Goal: Task Accomplishment & Management: Use online tool/utility

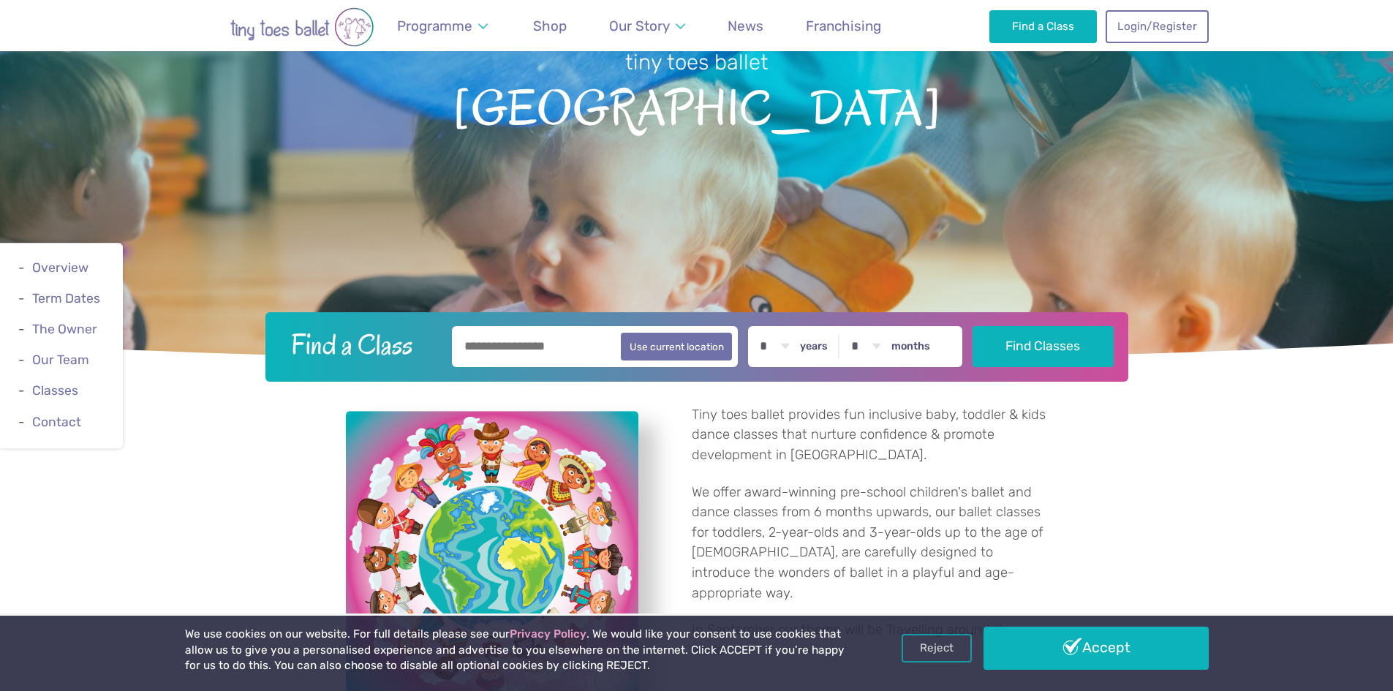
scroll to position [219, 0]
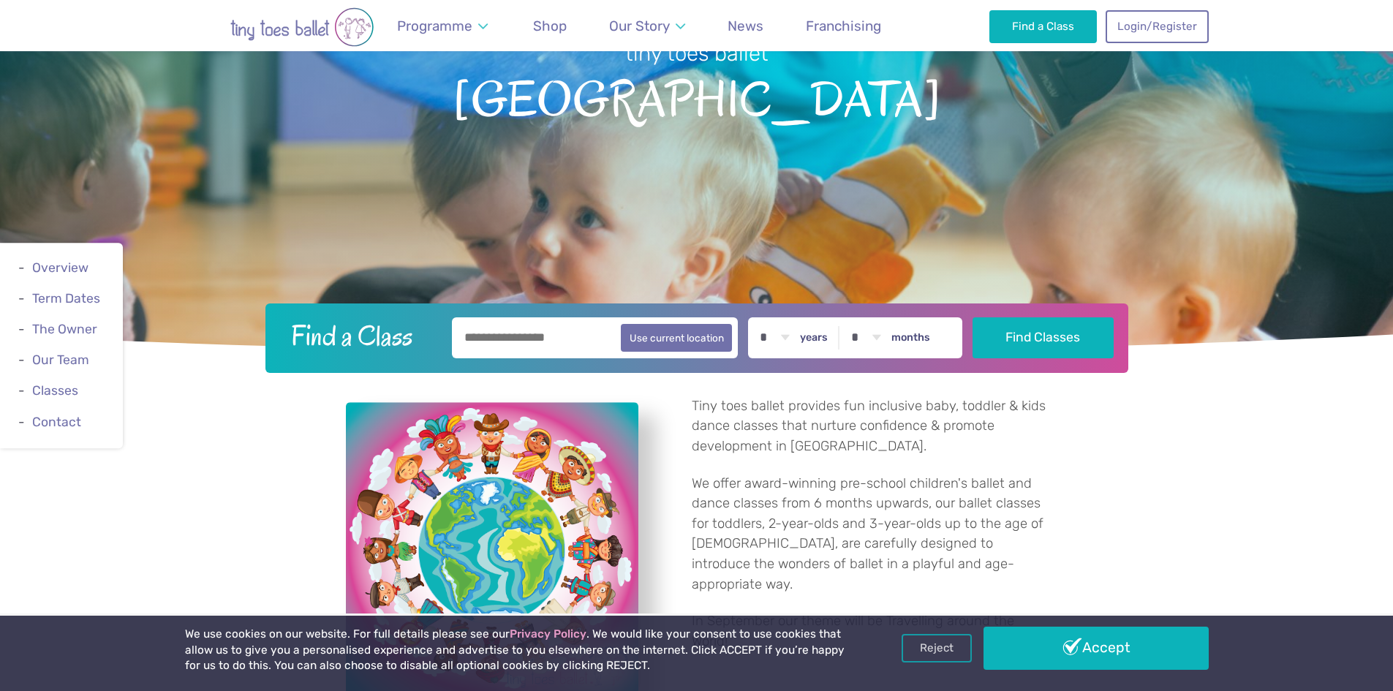
click at [509, 341] on input "text" at bounding box center [595, 337] width 287 height 41
type input "*******"
click at [1148, 20] on link "Login/Register" at bounding box center [1157, 26] width 102 height 32
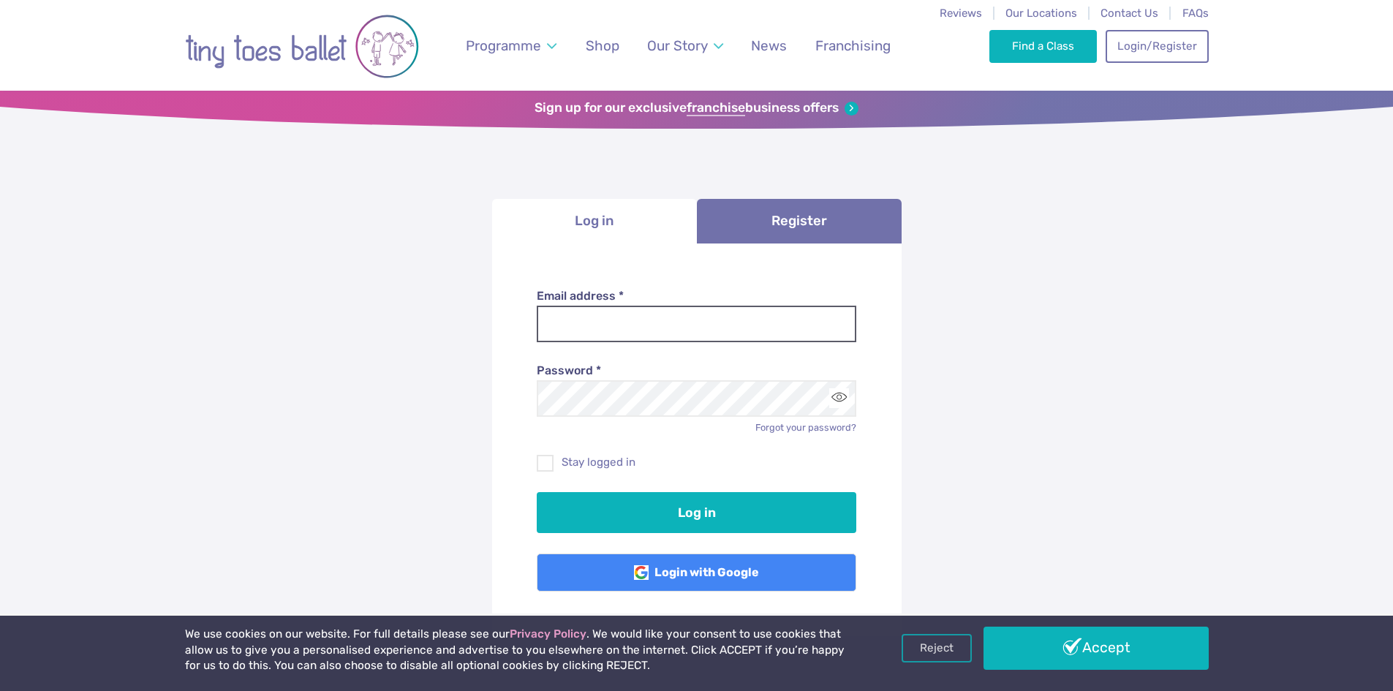
type input "**********"
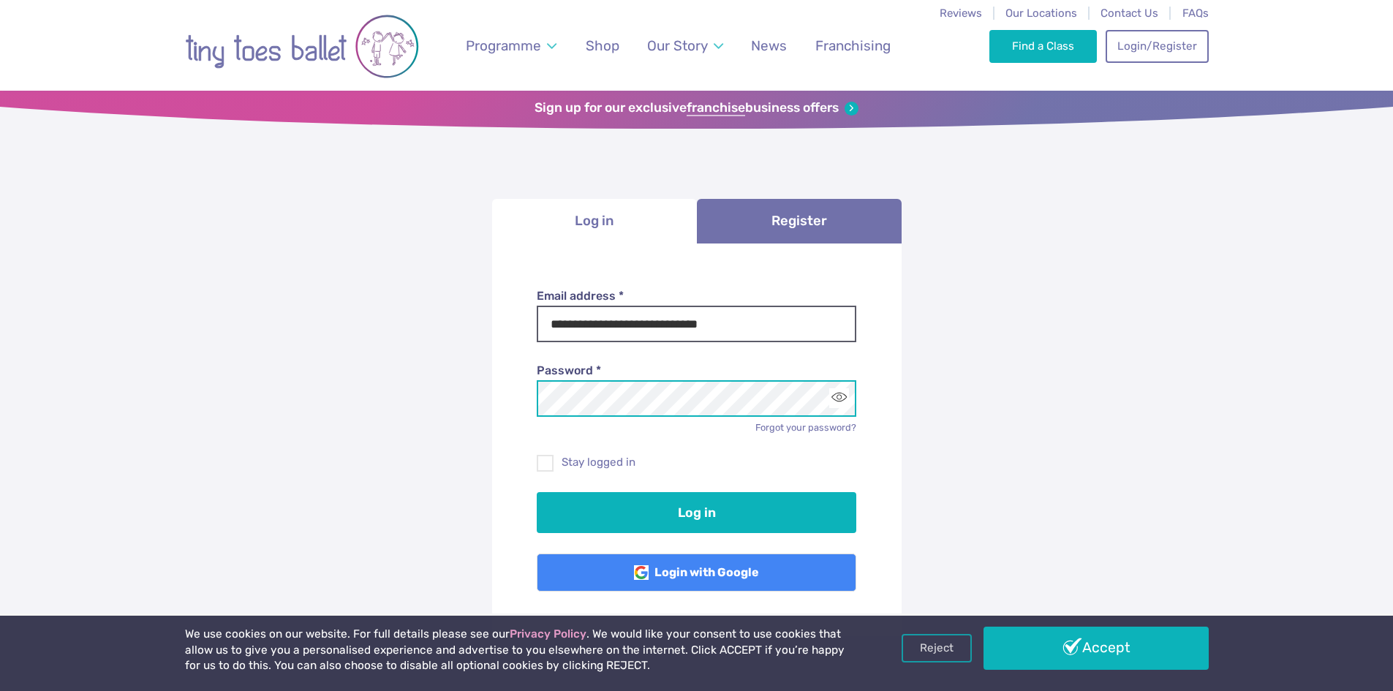
click at [537, 492] on button "Log in" at bounding box center [697, 512] width 320 height 41
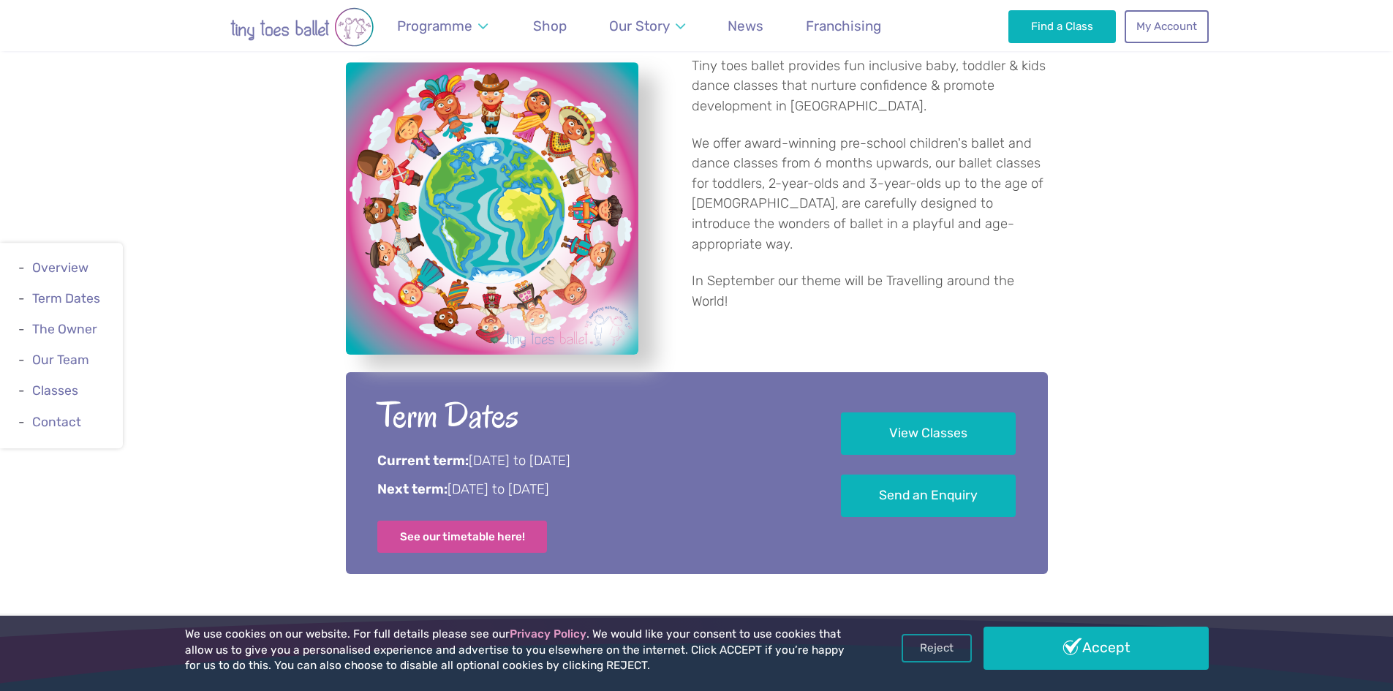
scroll to position [585, 0]
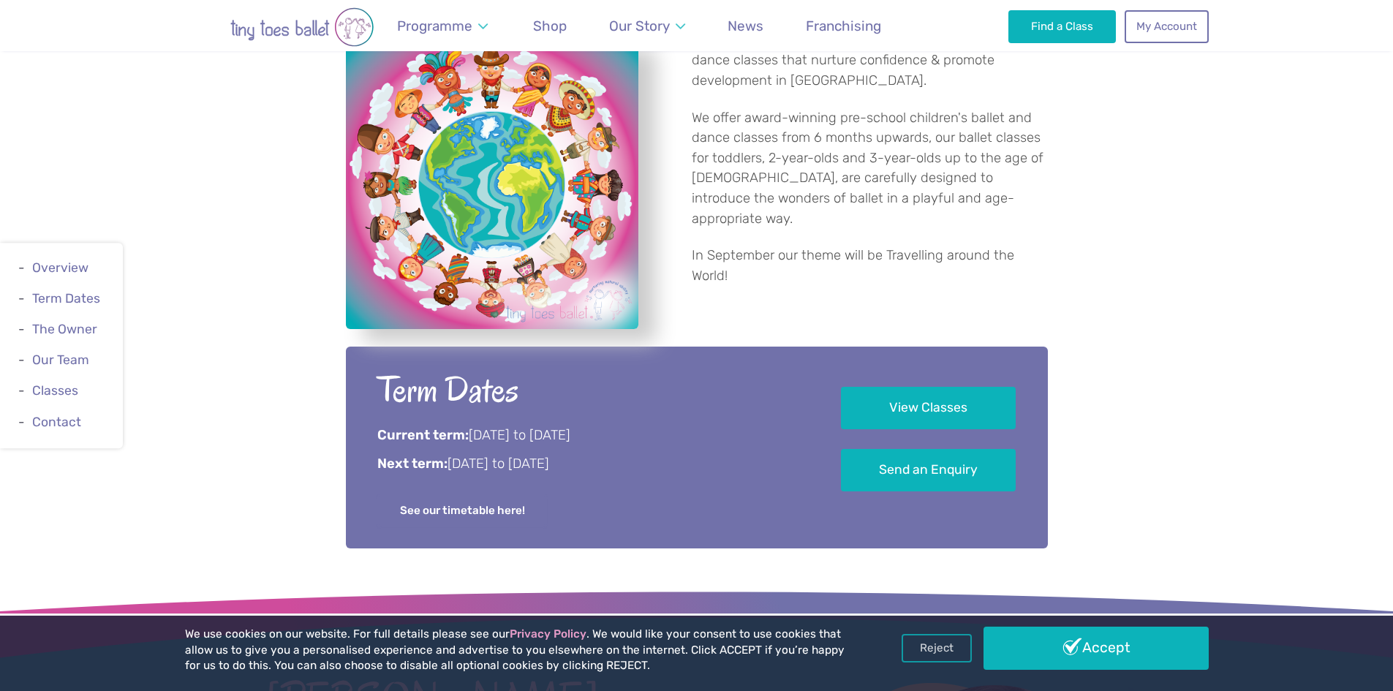
click at [474, 499] on link "See our timetable here!" at bounding box center [462, 510] width 170 height 32
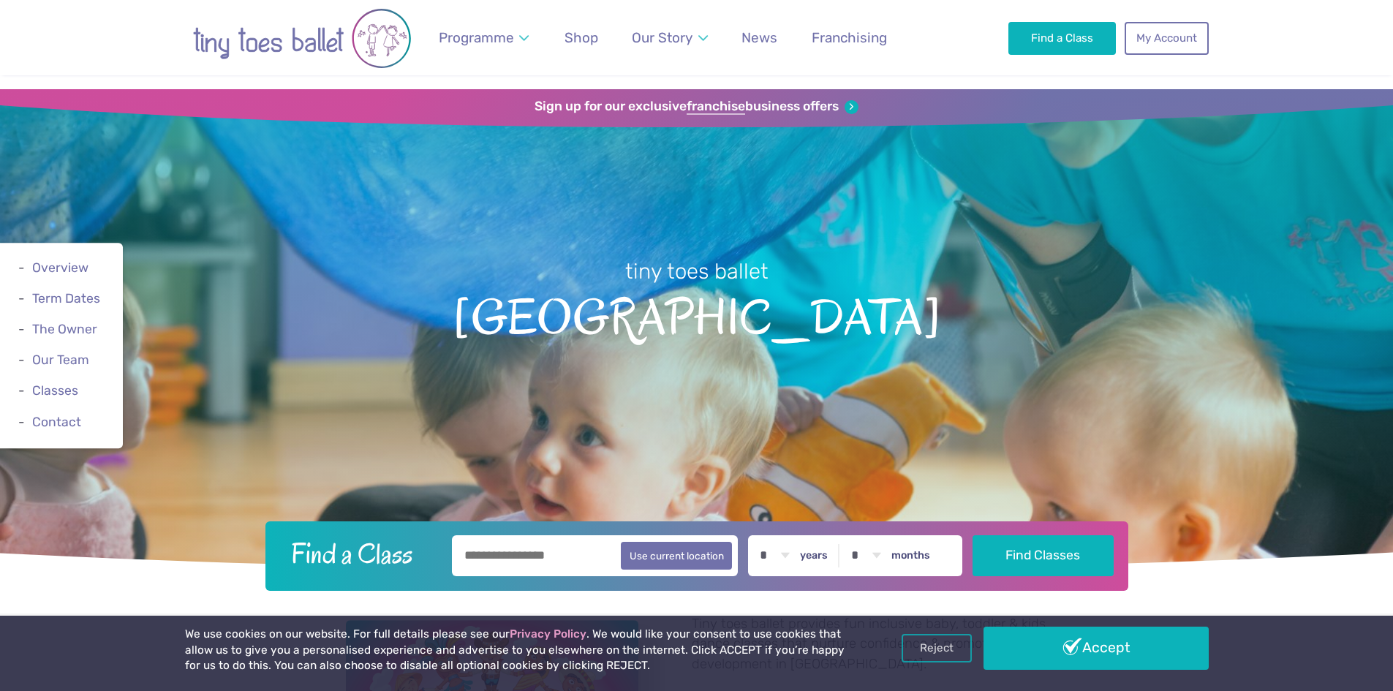
scroll to position [0, 0]
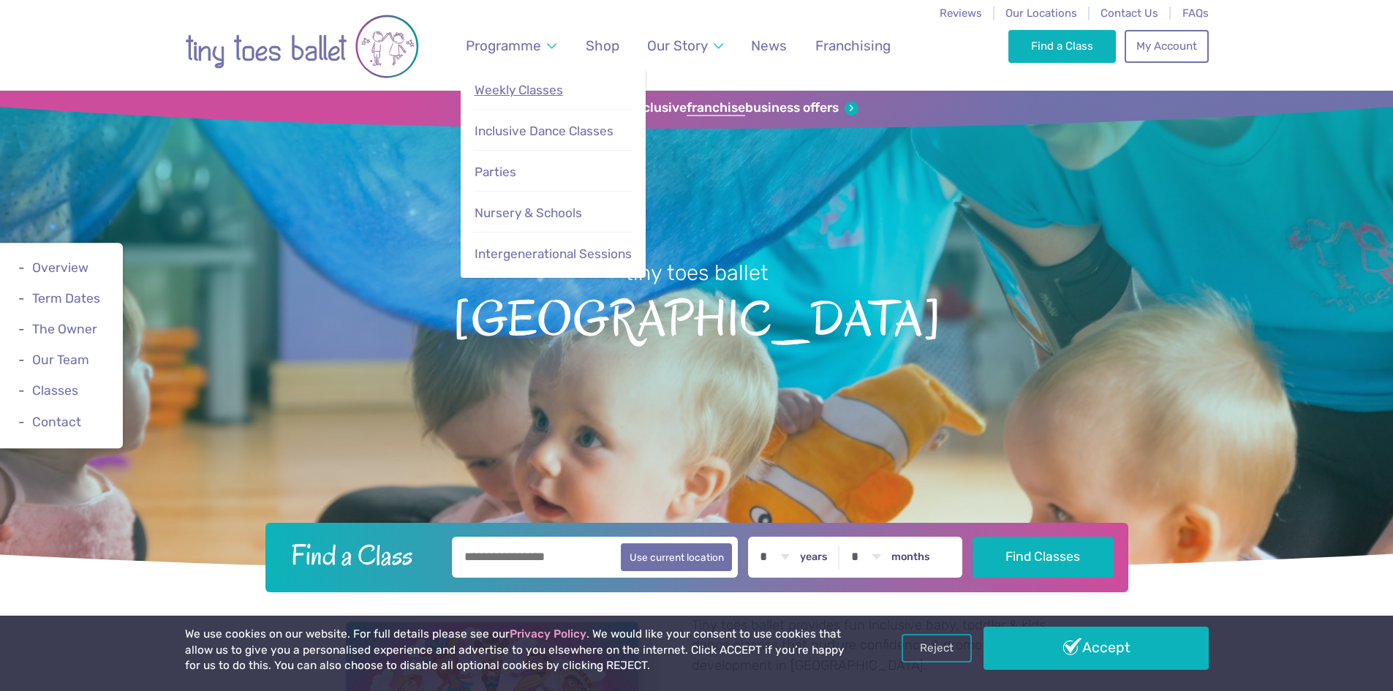
click at [526, 81] on link "Weekly Classes" at bounding box center [552, 90] width 159 height 31
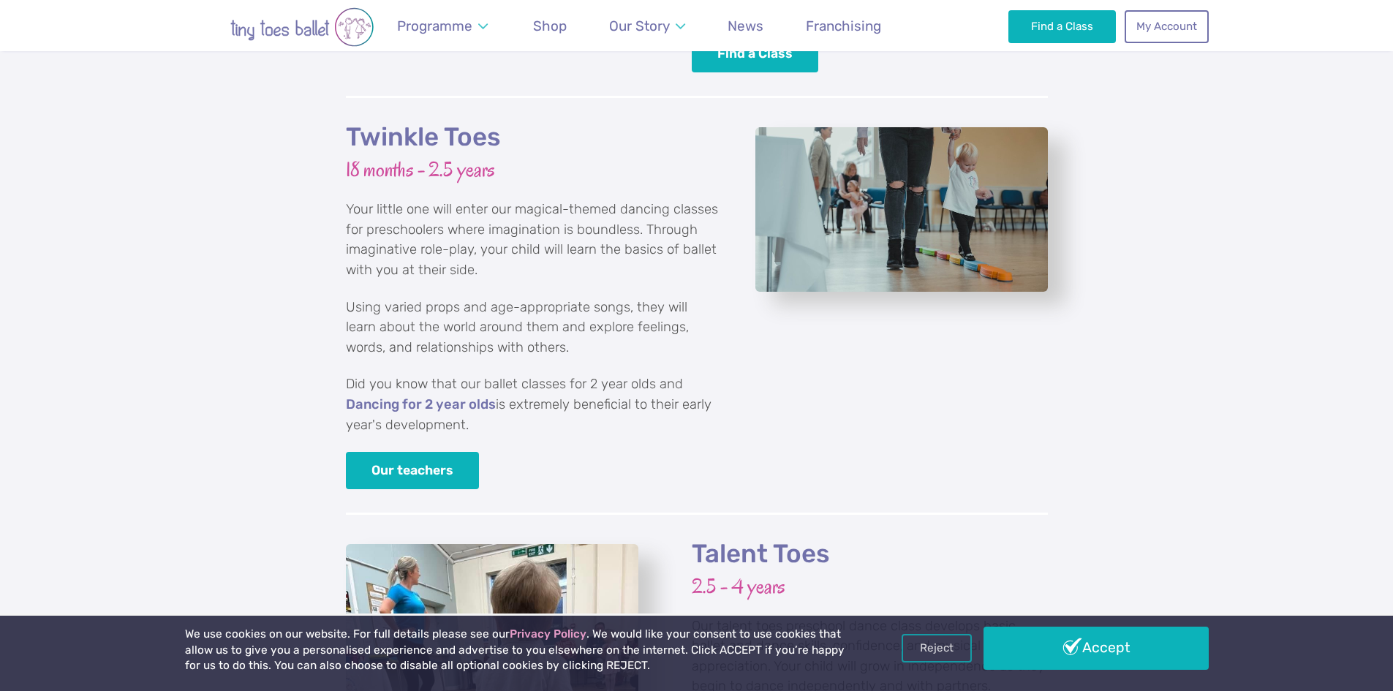
scroll to position [2048, 0]
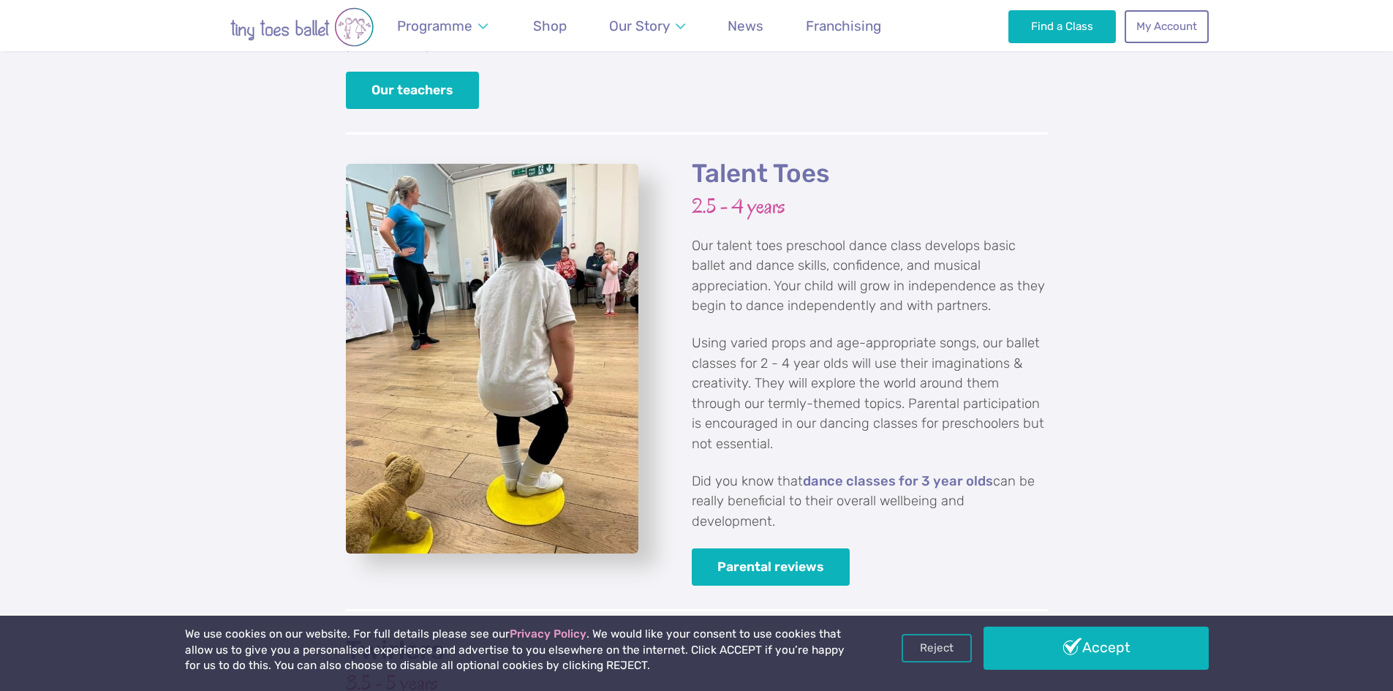
click at [766, 158] on h2 "Talent Toes" at bounding box center [870, 174] width 356 height 32
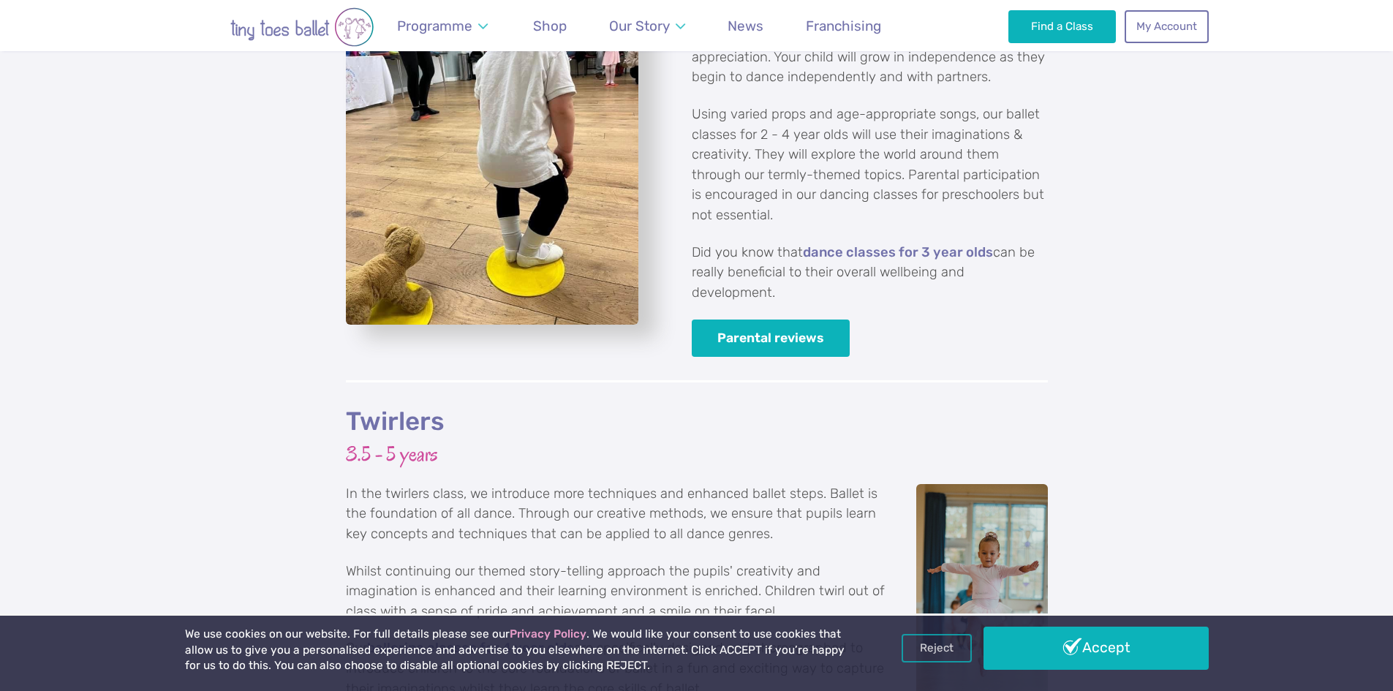
scroll to position [2121, 0]
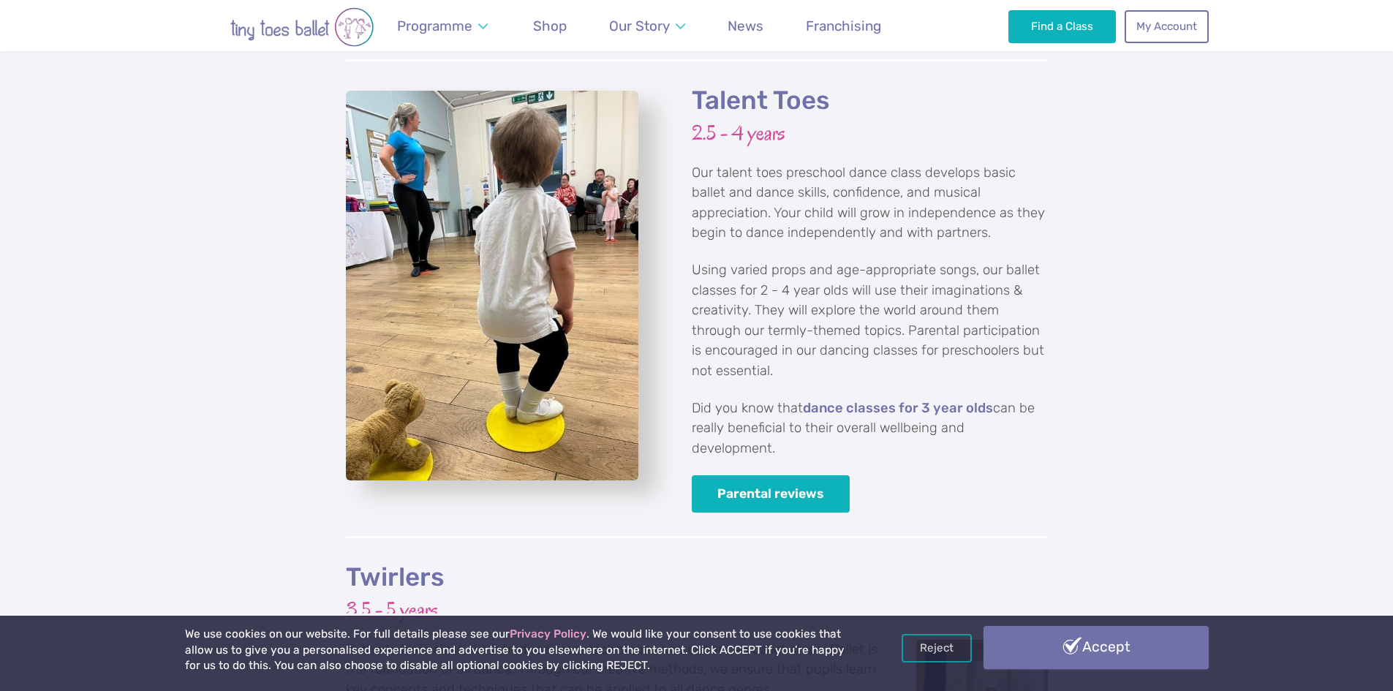
click at [1084, 651] on link "Accept" at bounding box center [1096, 647] width 225 height 42
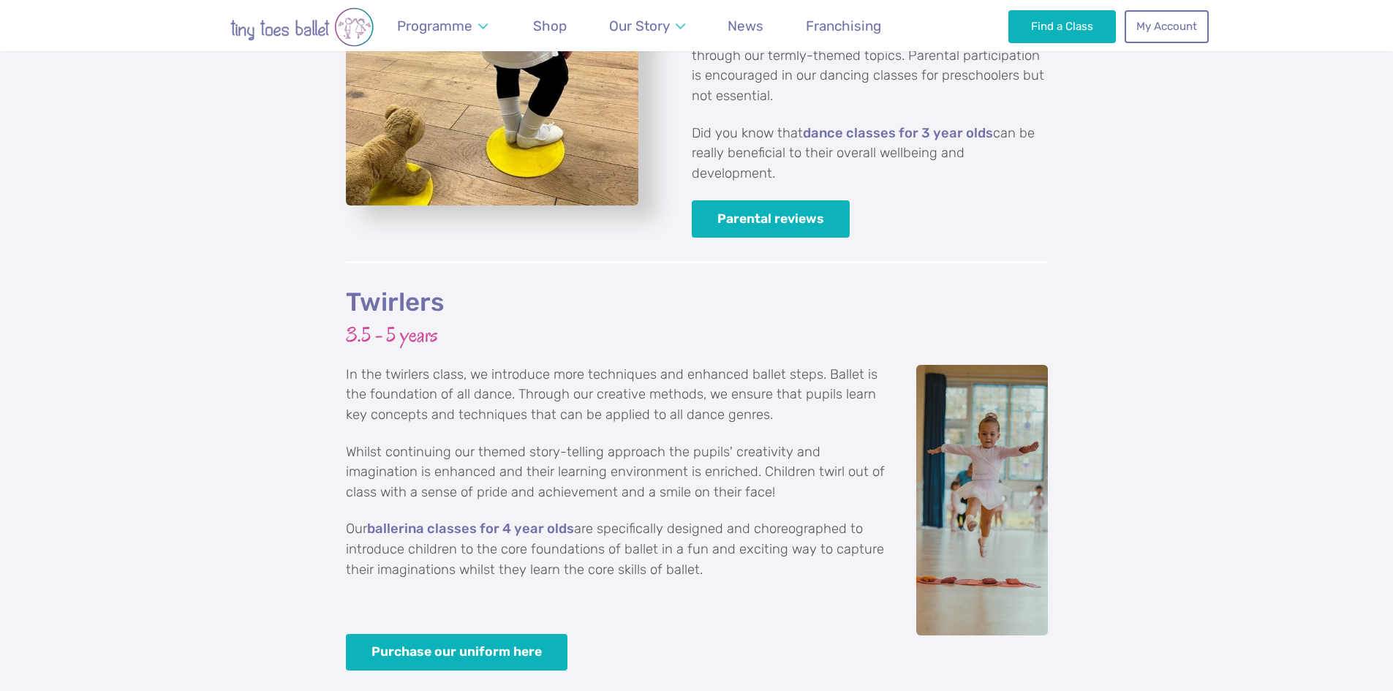
scroll to position [2403, 0]
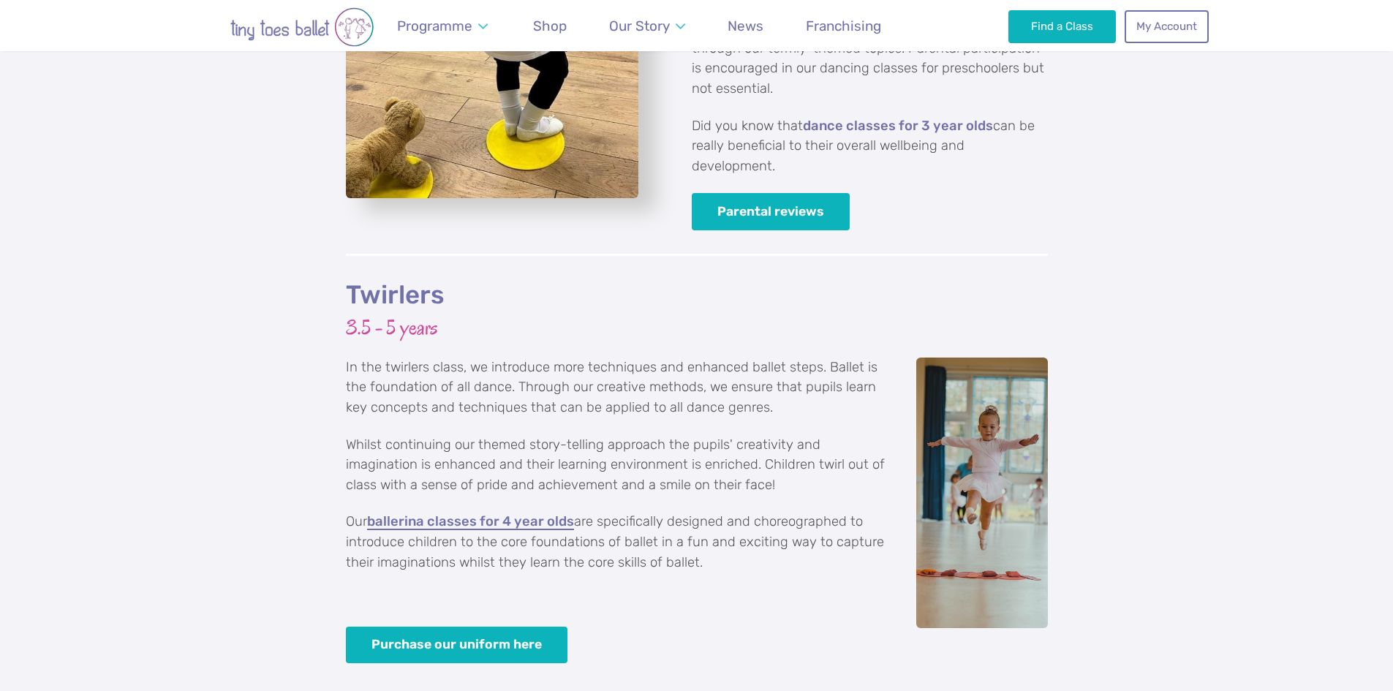
click at [439, 515] on link "ballerina classes for 4 year olds" at bounding box center [470, 522] width 207 height 15
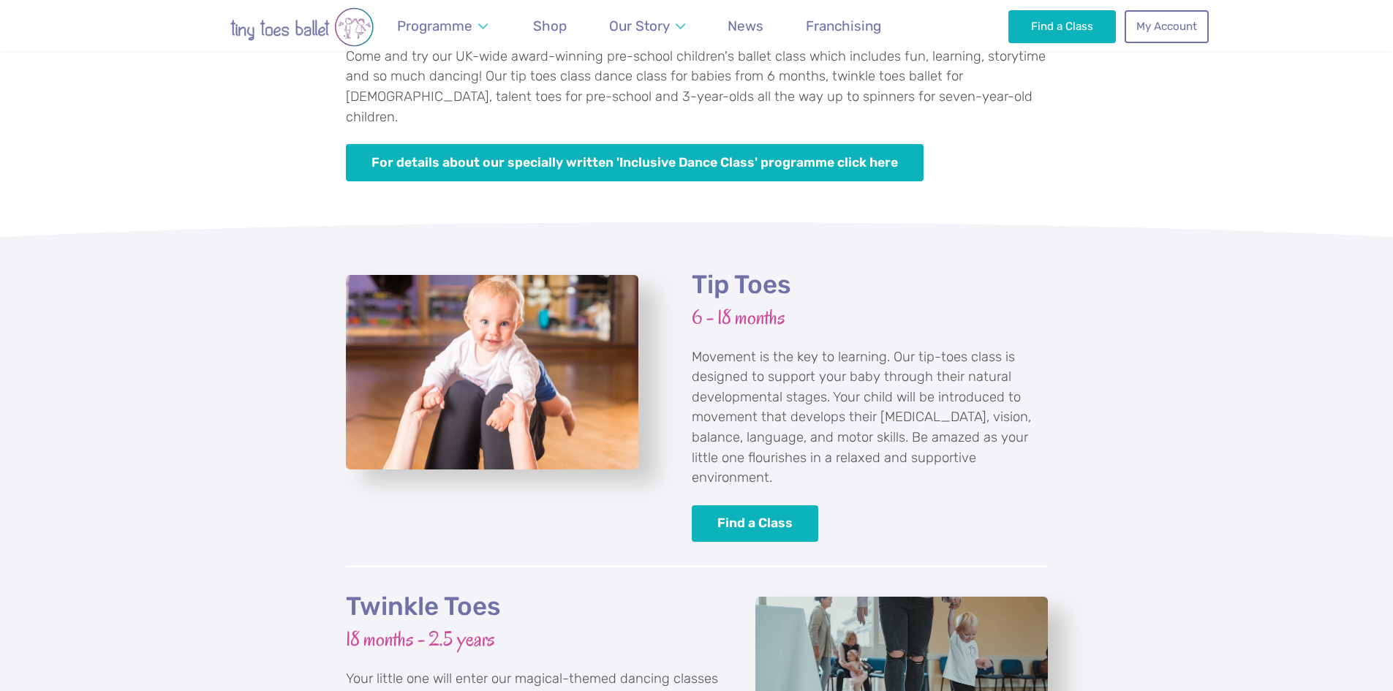
scroll to position [1053, 0]
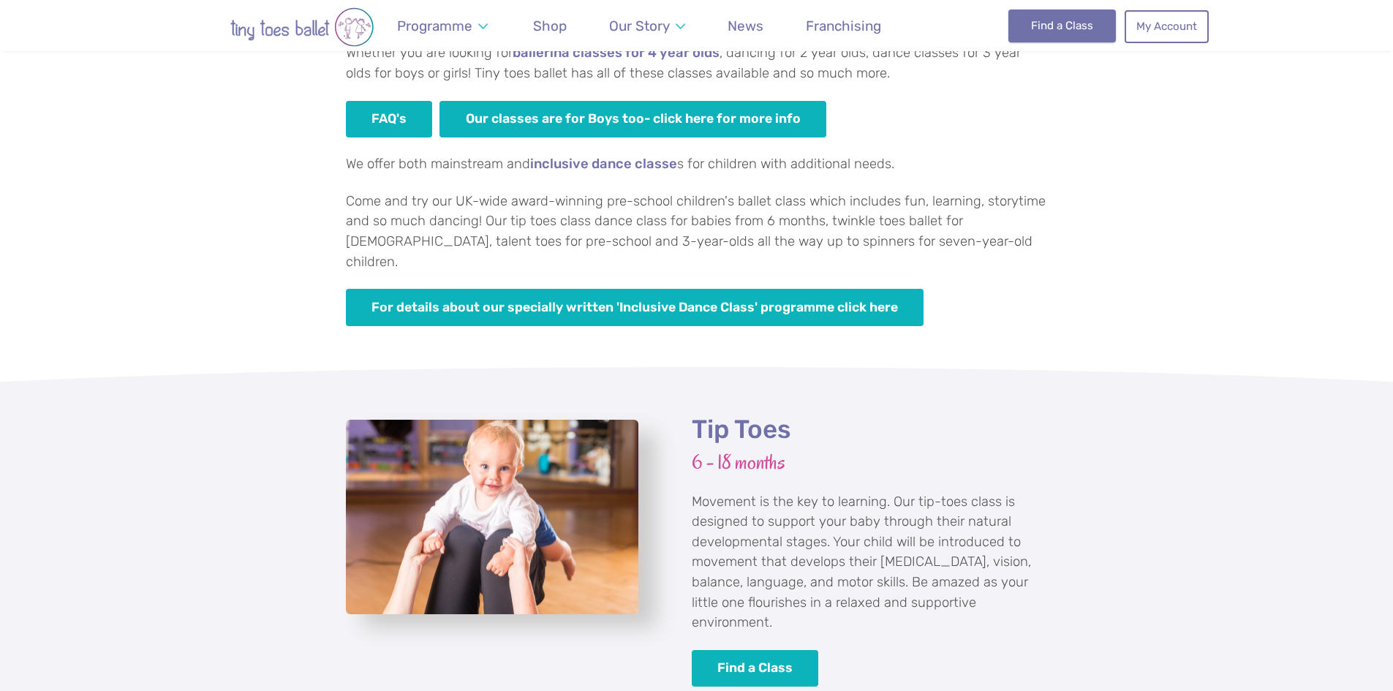
click at [1046, 30] on link "Find a Class" at bounding box center [1061, 26] width 107 height 32
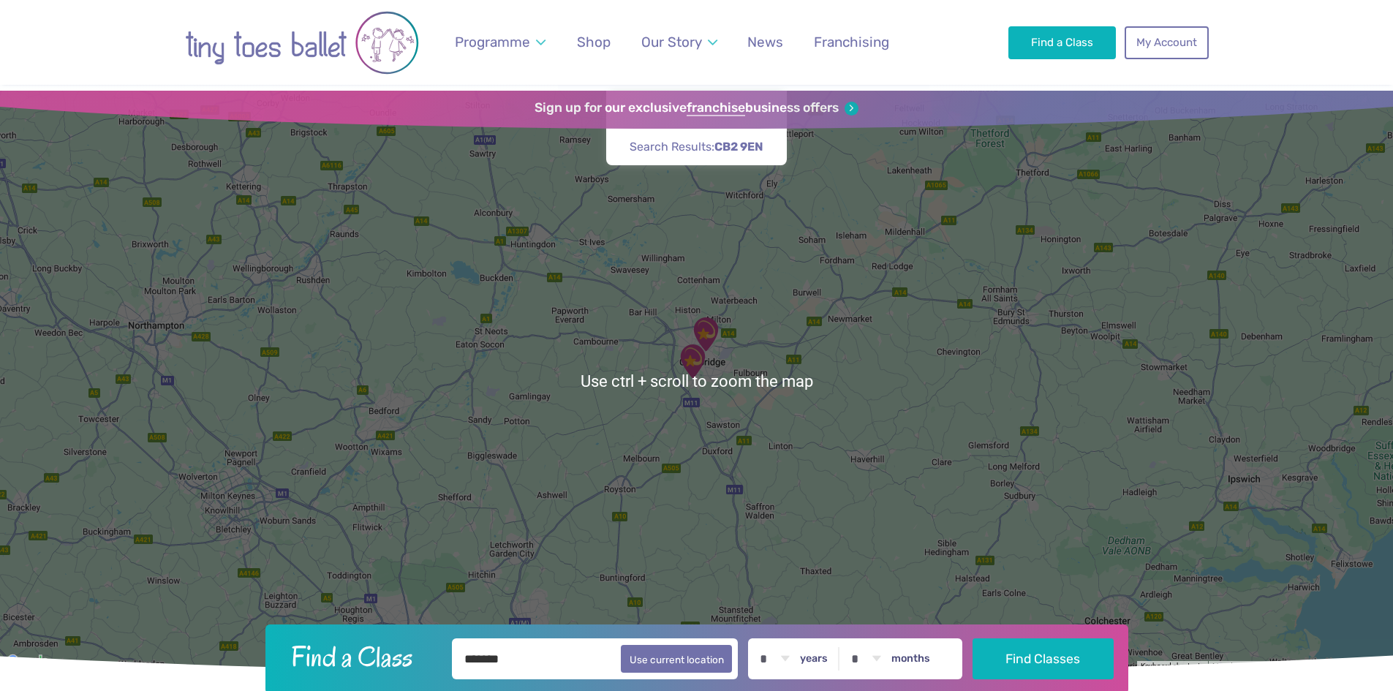
scroll to position [219, 0]
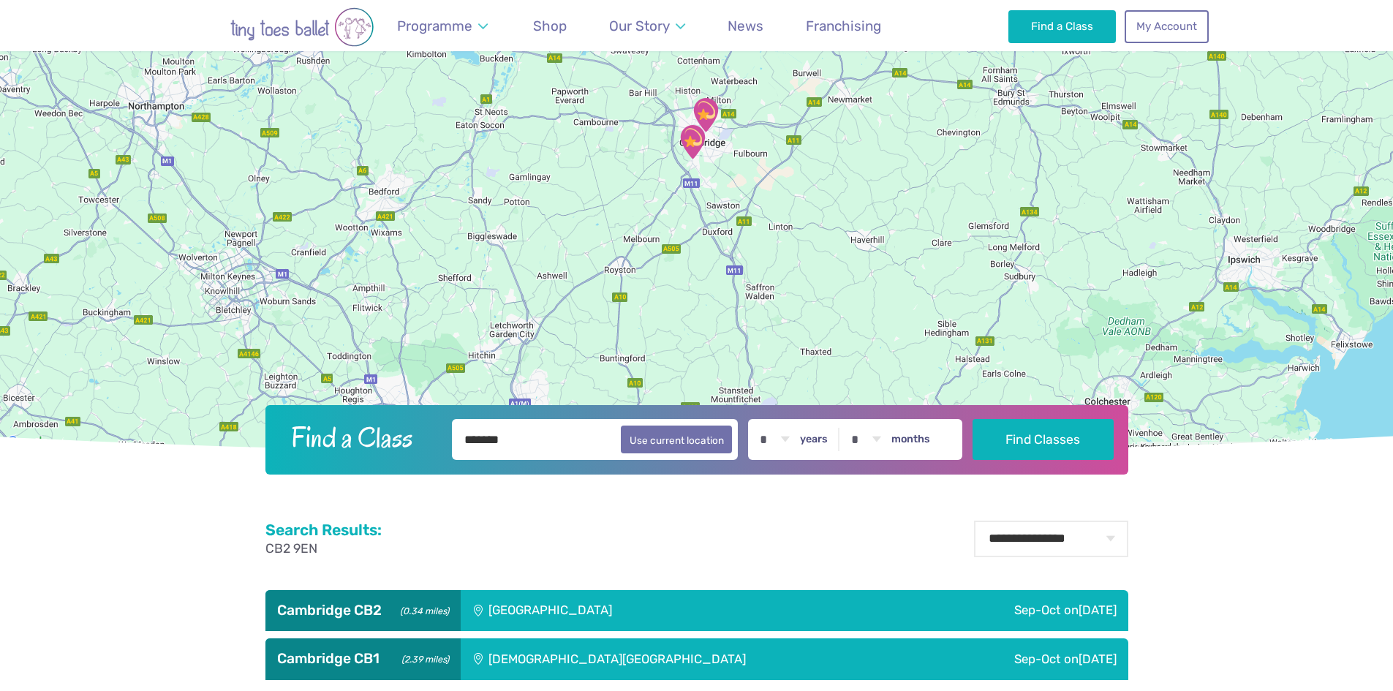
click at [792, 440] on select "* * * * * * * * * * ** ** **" at bounding box center [774, 439] width 45 height 41
select select "*"
click at [763, 419] on select "* * * * * * * * * * ** ** **" at bounding box center [774, 439] width 45 height 41
click at [1051, 448] on button "Find Classes" at bounding box center [1043, 438] width 141 height 41
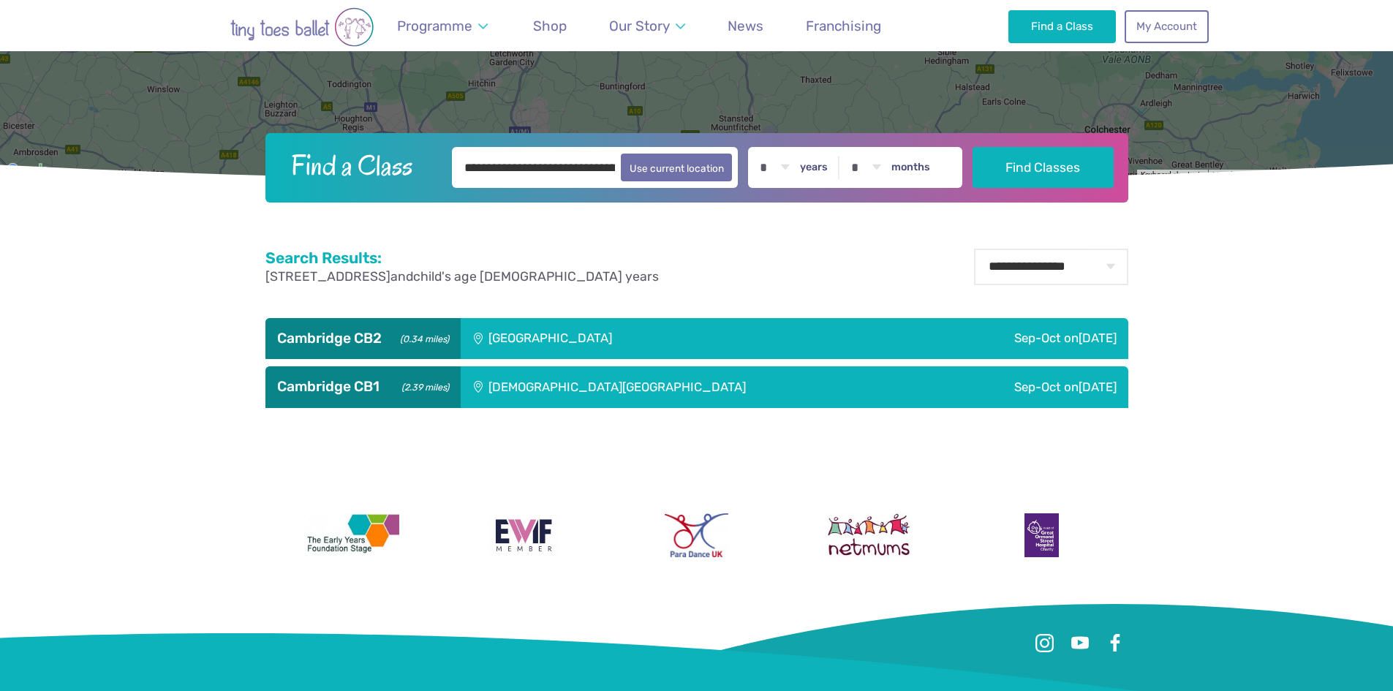
scroll to position [512, 0]
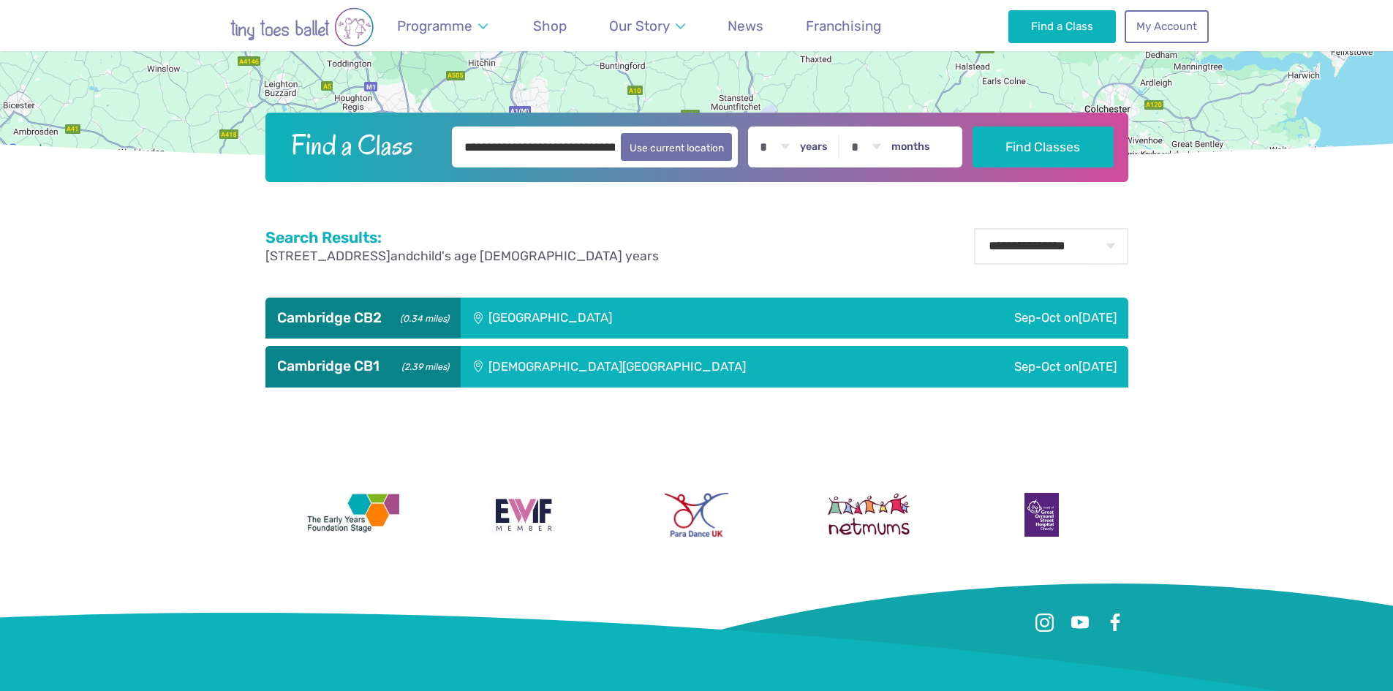
click at [527, 320] on div "[GEOGRAPHIC_DATA]" at bounding box center [649, 318] width 377 height 41
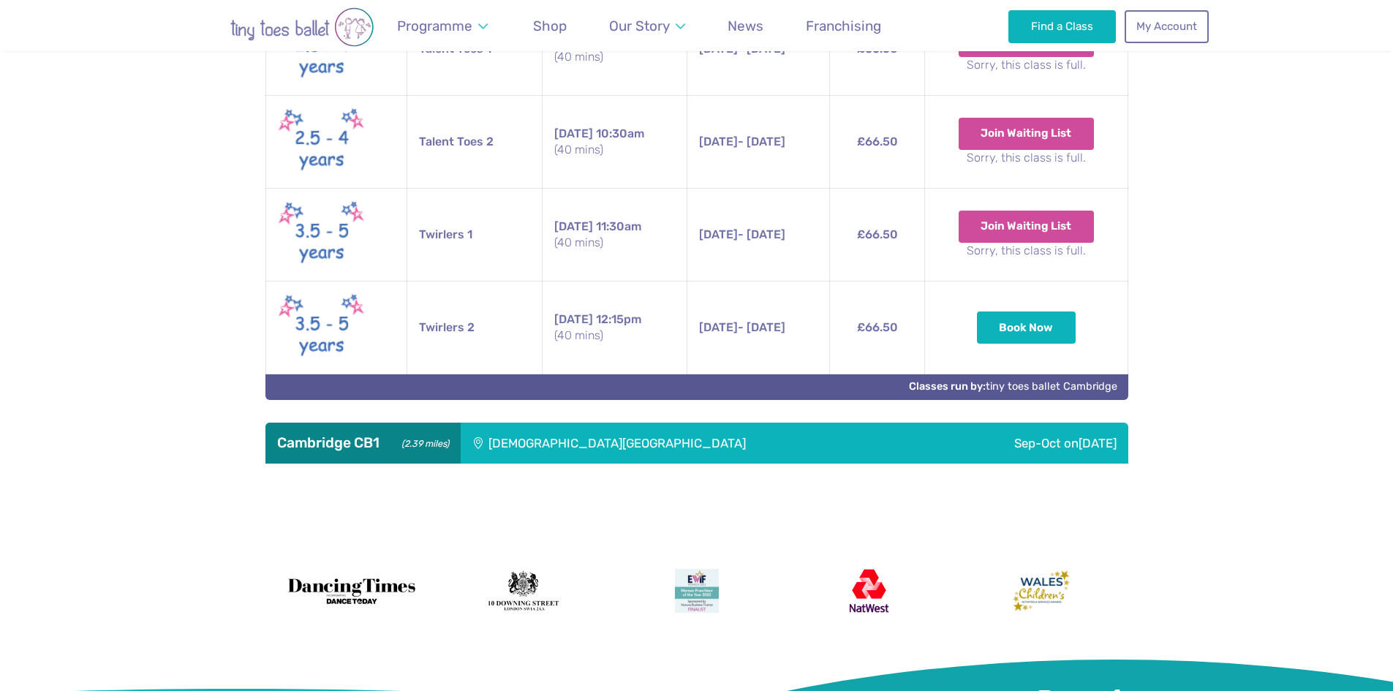
scroll to position [950, 0]
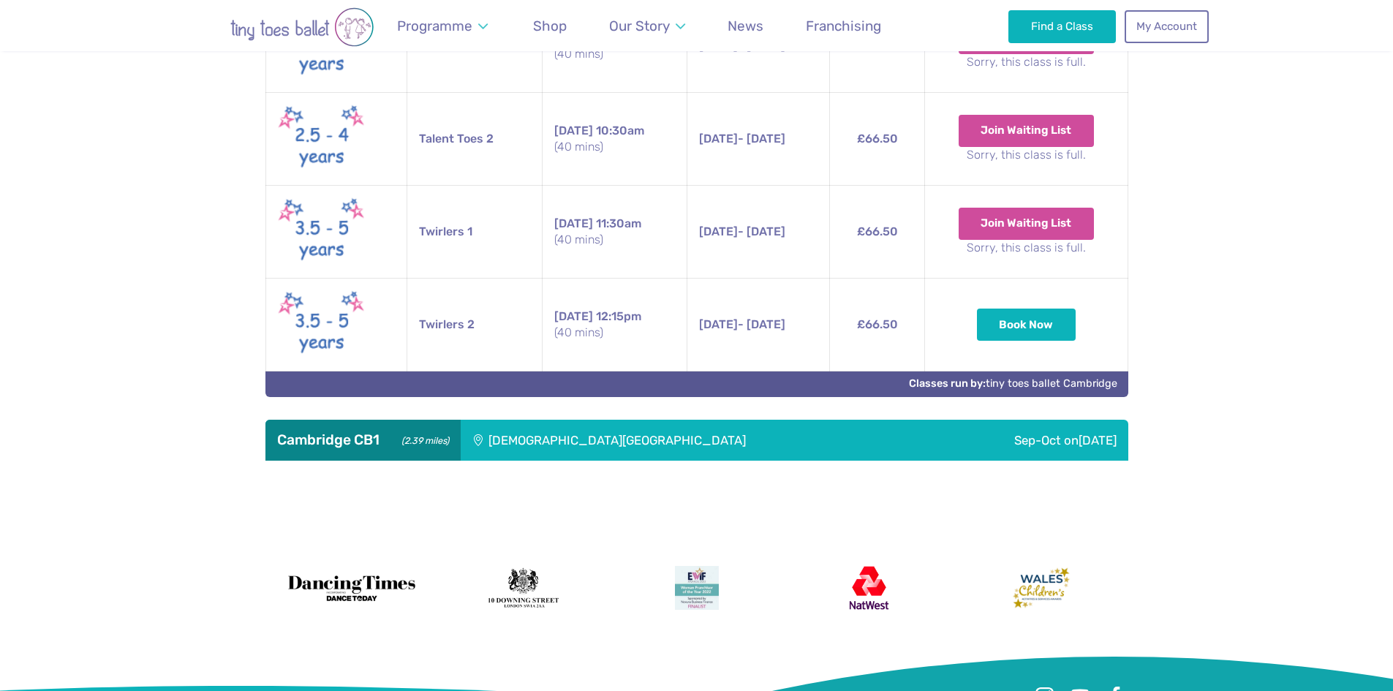
click at [600, 453] on div "[DEMOGRAPHIC_DATA][GEOGRAPHIC_DATA]" at bounding box center [695, 440] width 469 height 41
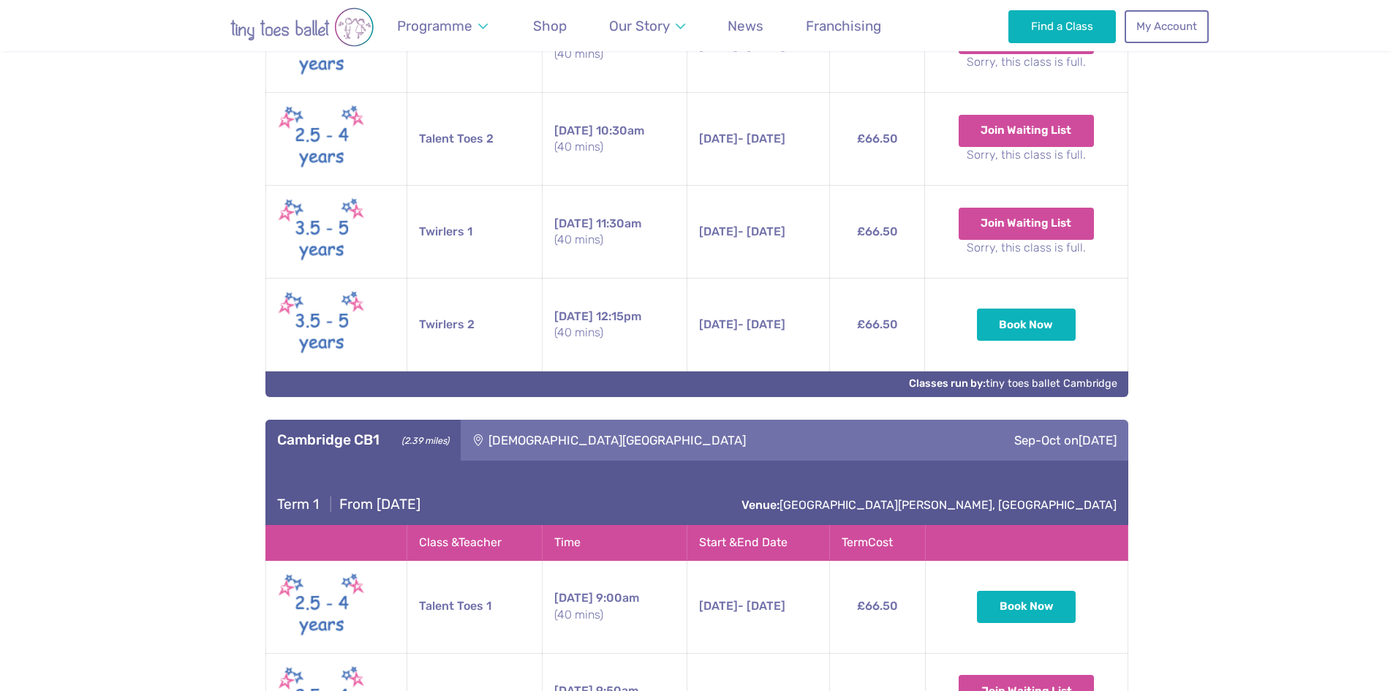
scroll to position [877, 0]
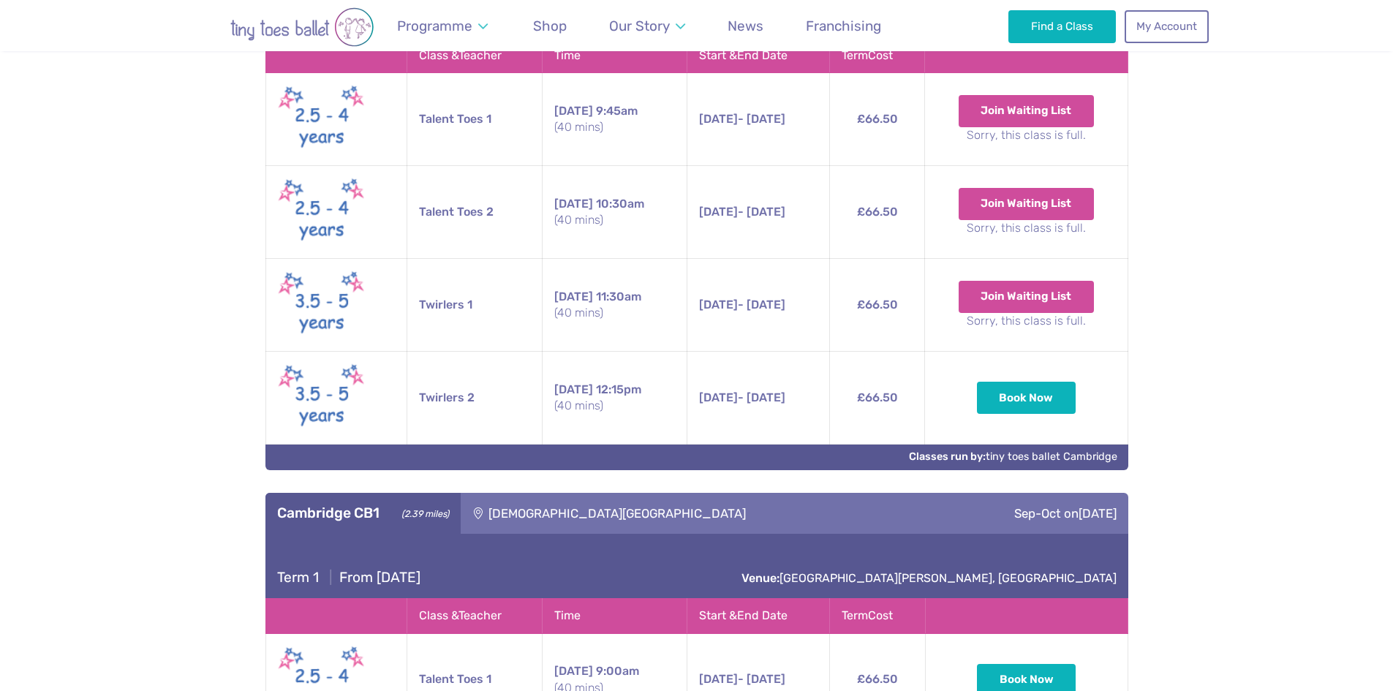
click at [302, 396] on img at bounding box center [322, 398] width 88 height 75
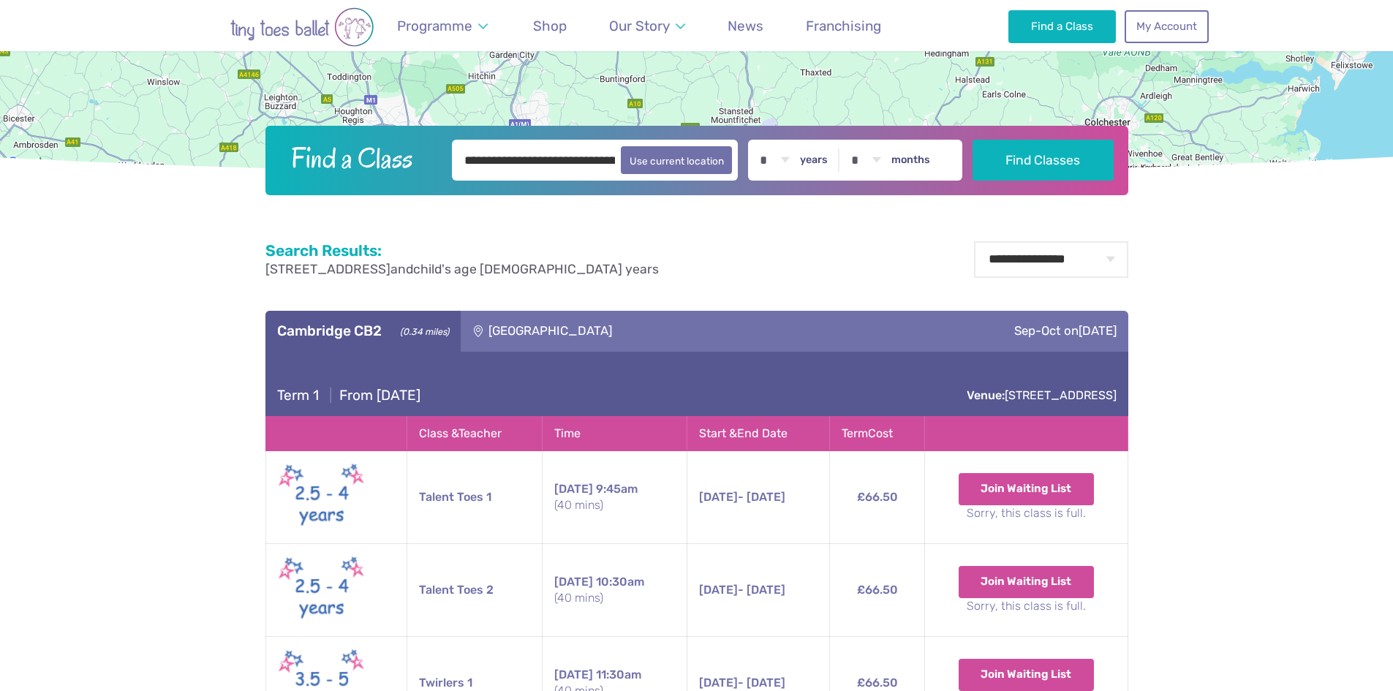
scroll to position [365, 0]
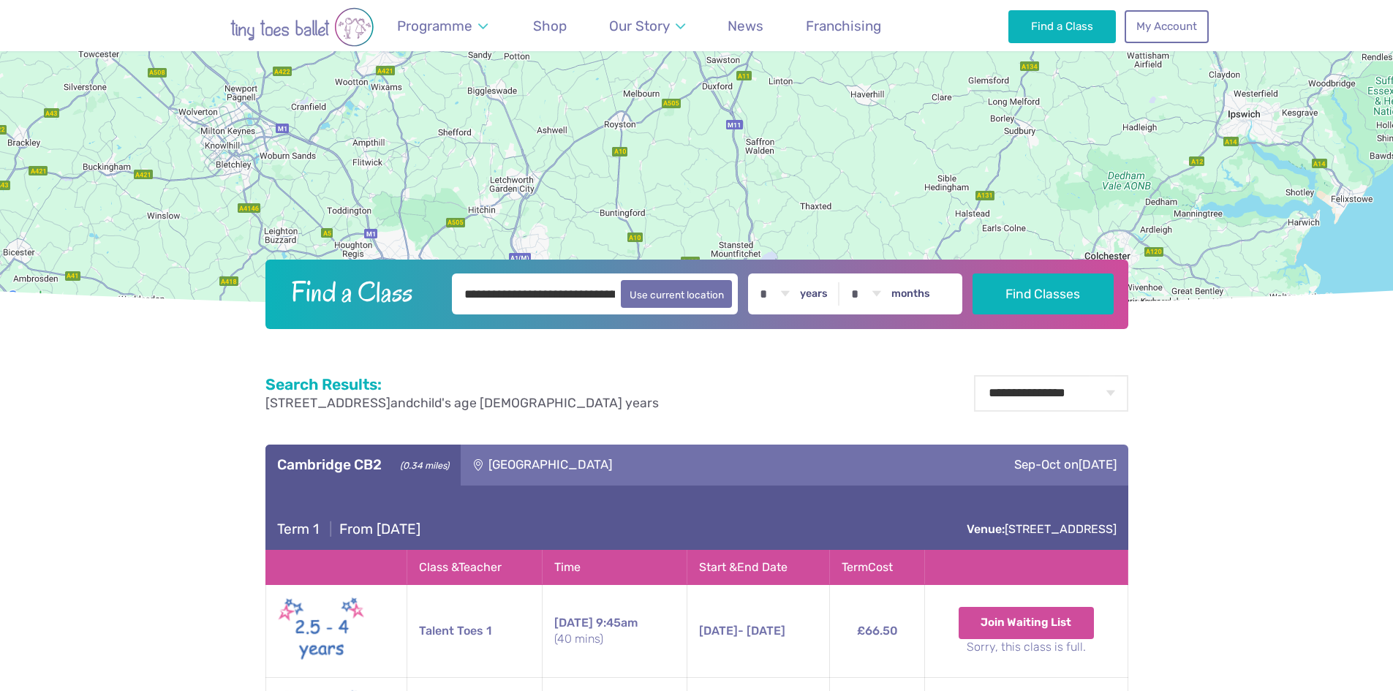
drag, startPoint x: 178, startPoint y: 461, endPoint x: 173, endPoint y: 478, distance: 17.1
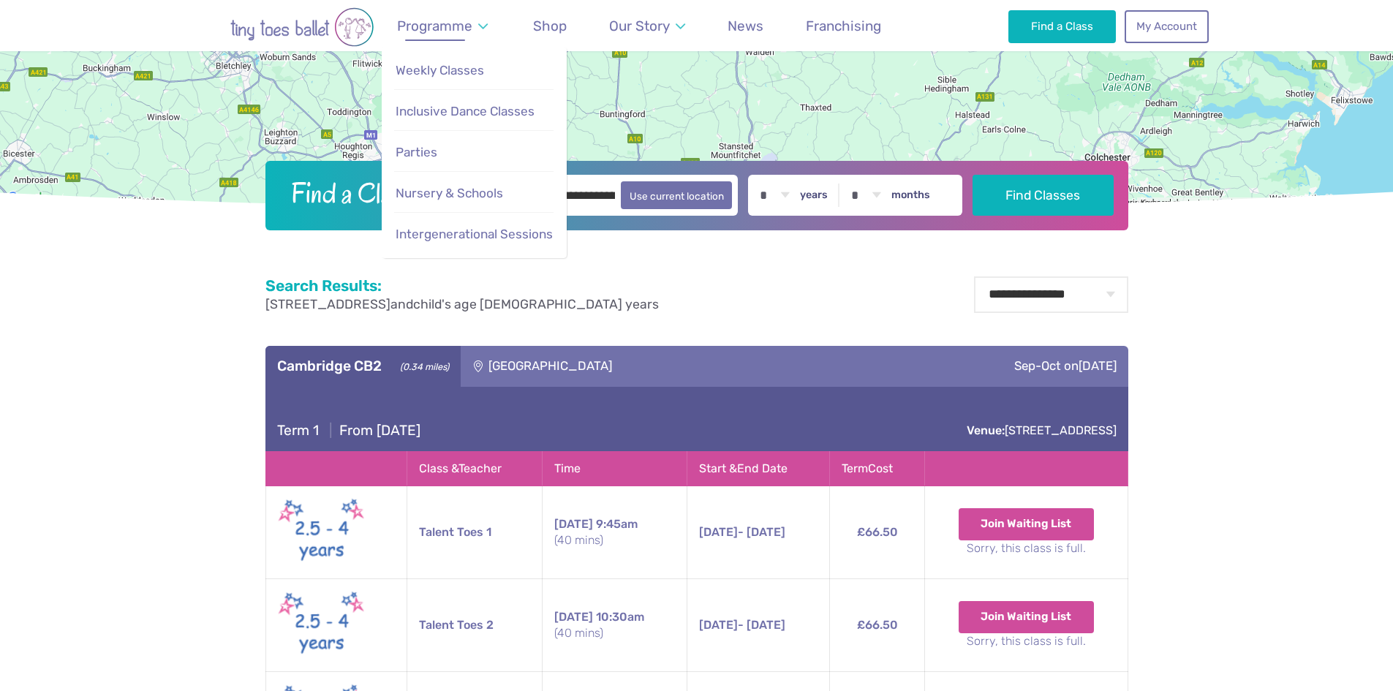
scroll to position [438, 0]
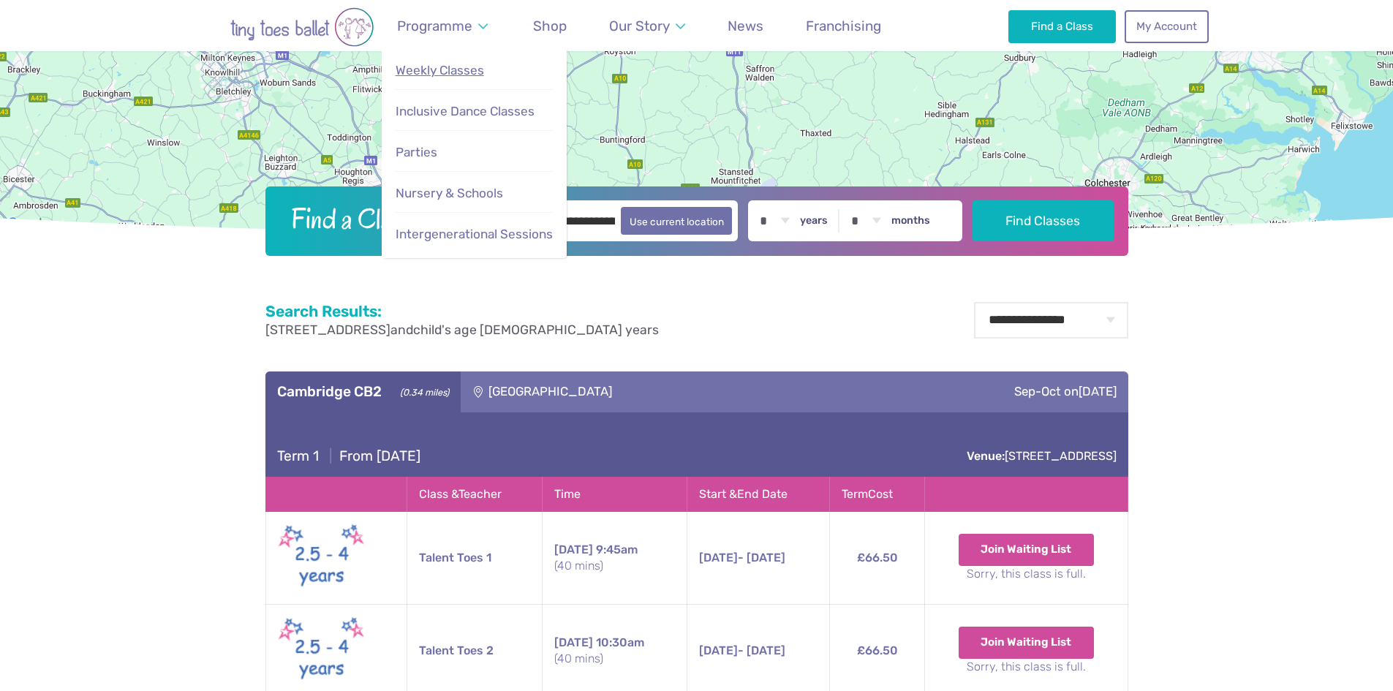
click at [438, 78] on link "Weekly Classes" at bounding box center [473, 70] width 159 height 31
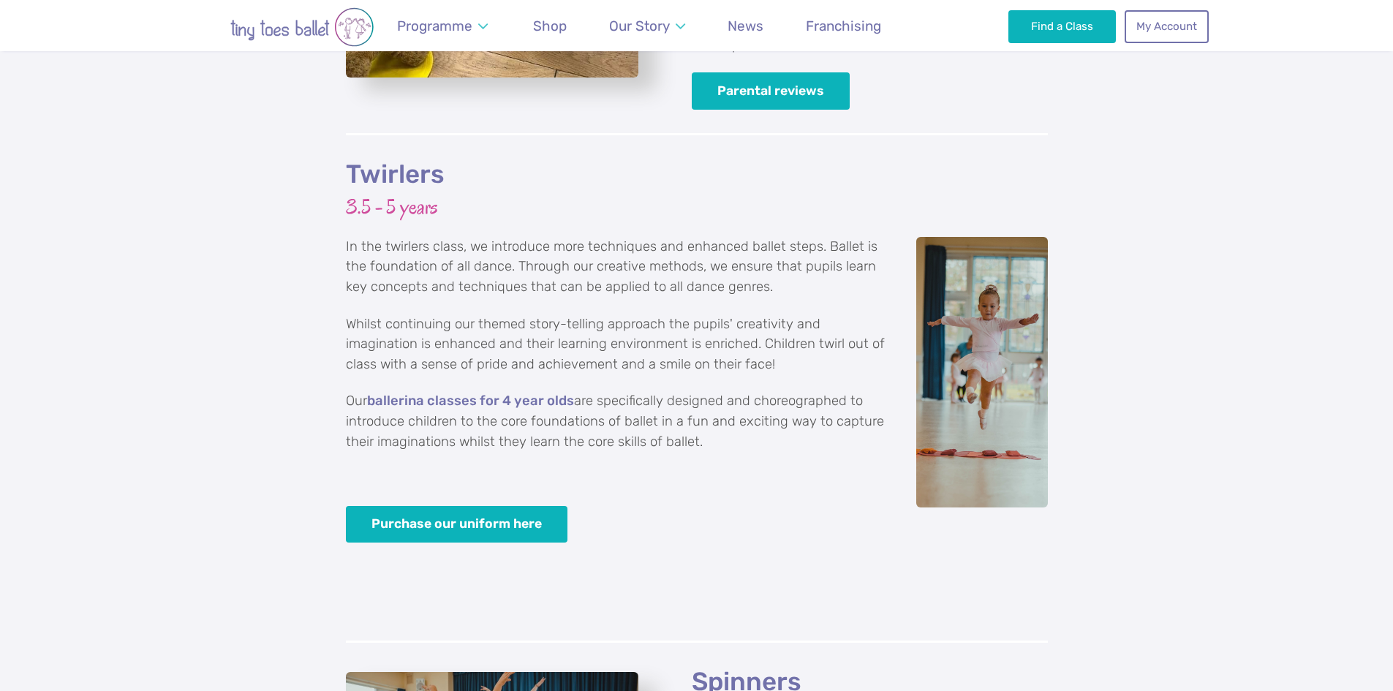
scroll to position [2559, 0]
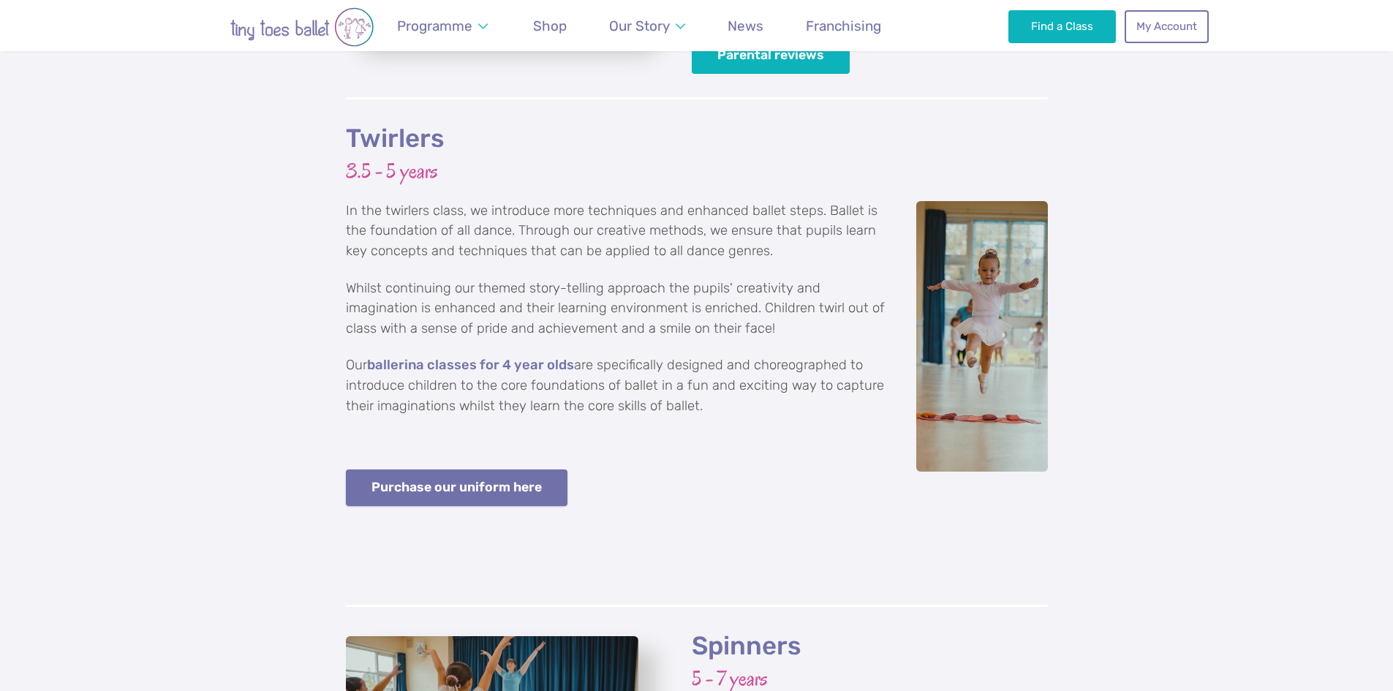
click at [374, 469] on link "Purchase our uniform here" at bounding box center [457, 487] width 222 height 37
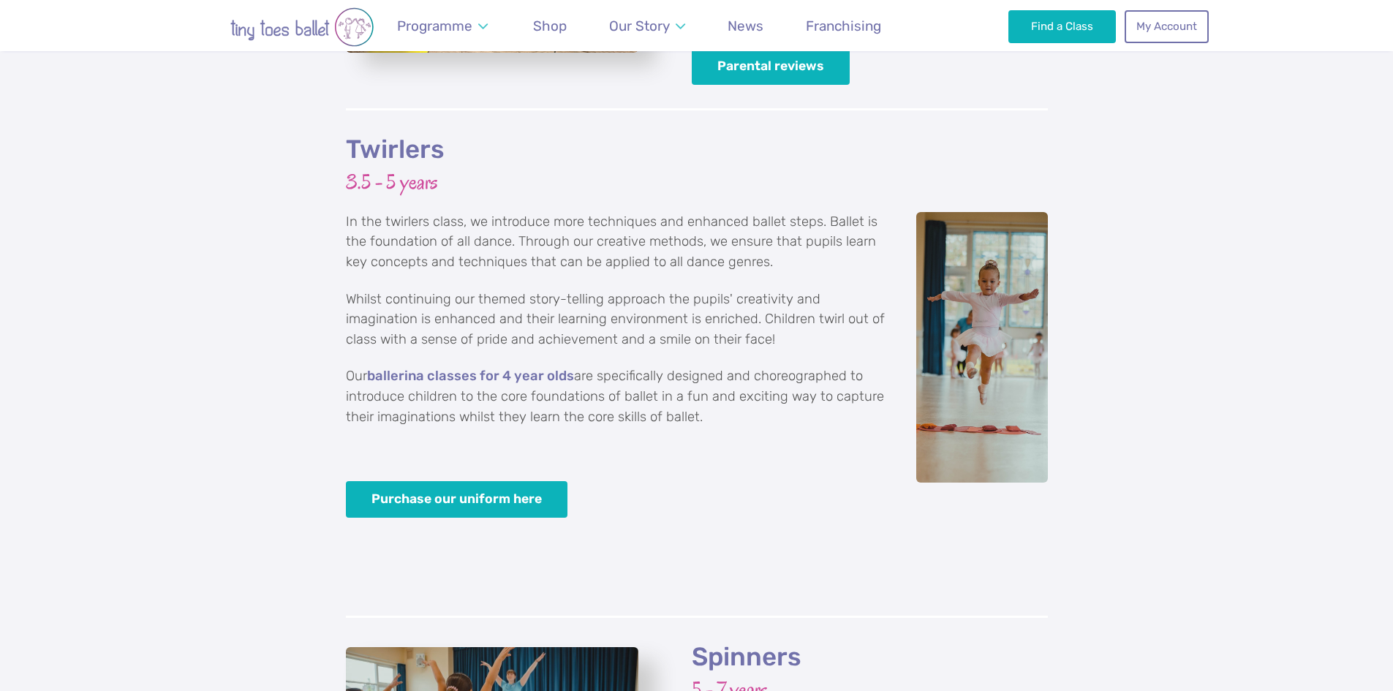
scroll to position [2475, 0]
